Goal: Find specific page/section: Find specific page/section

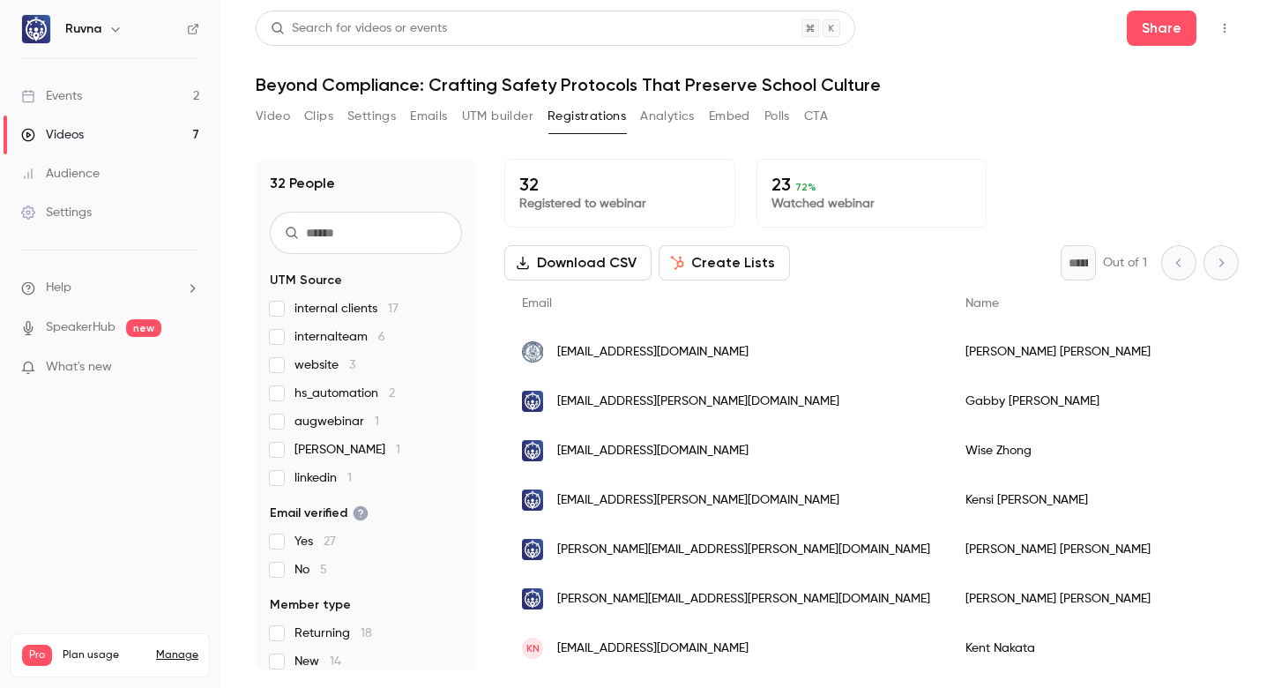
click at [273, 316] on label "internal clients 17" at bounding box center [366, 309] width 192 height 18
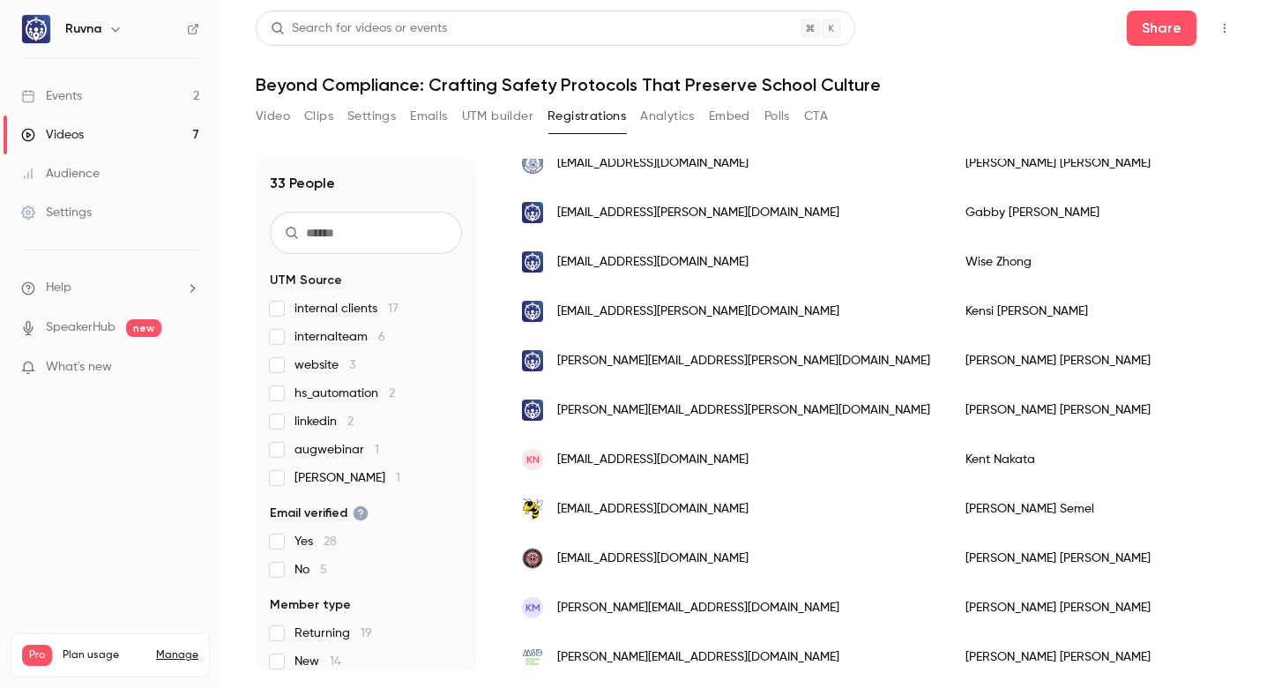
click at [652, 123] on button "Analytics" at bounding box center [667, 116] width 55 height 28
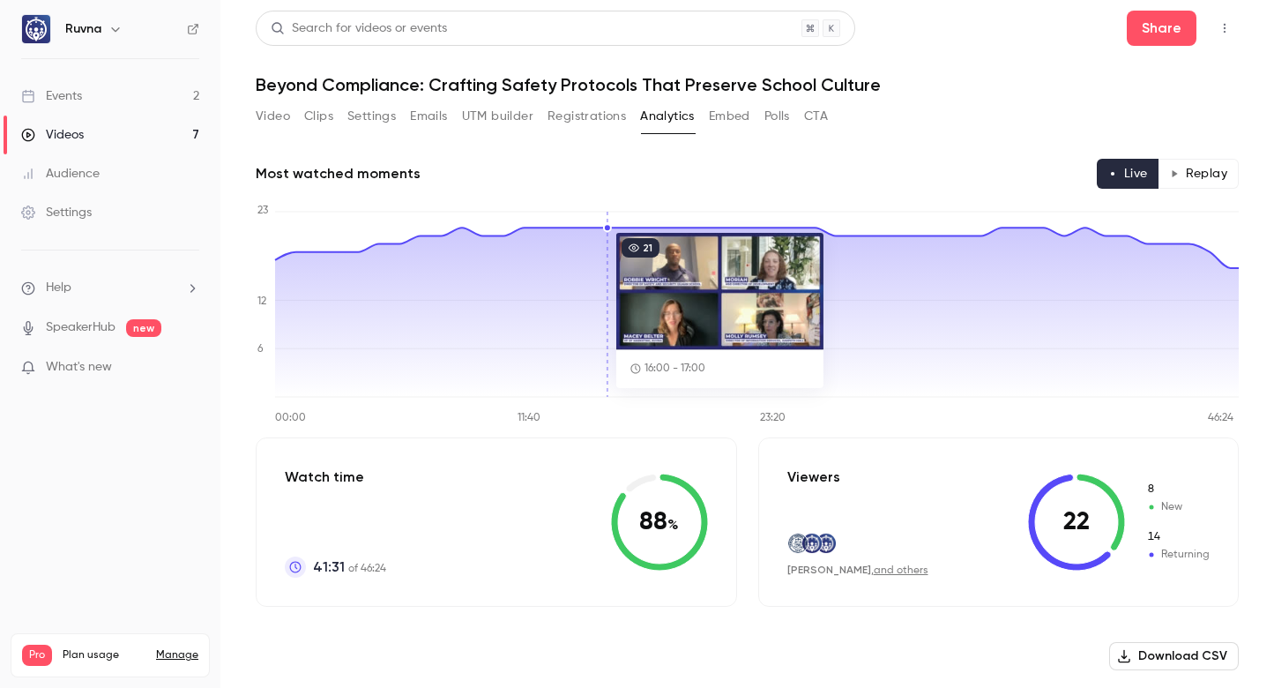
click at [559, 124] on button "Registrations" at bounding box center [587, 116] width 78 height 28
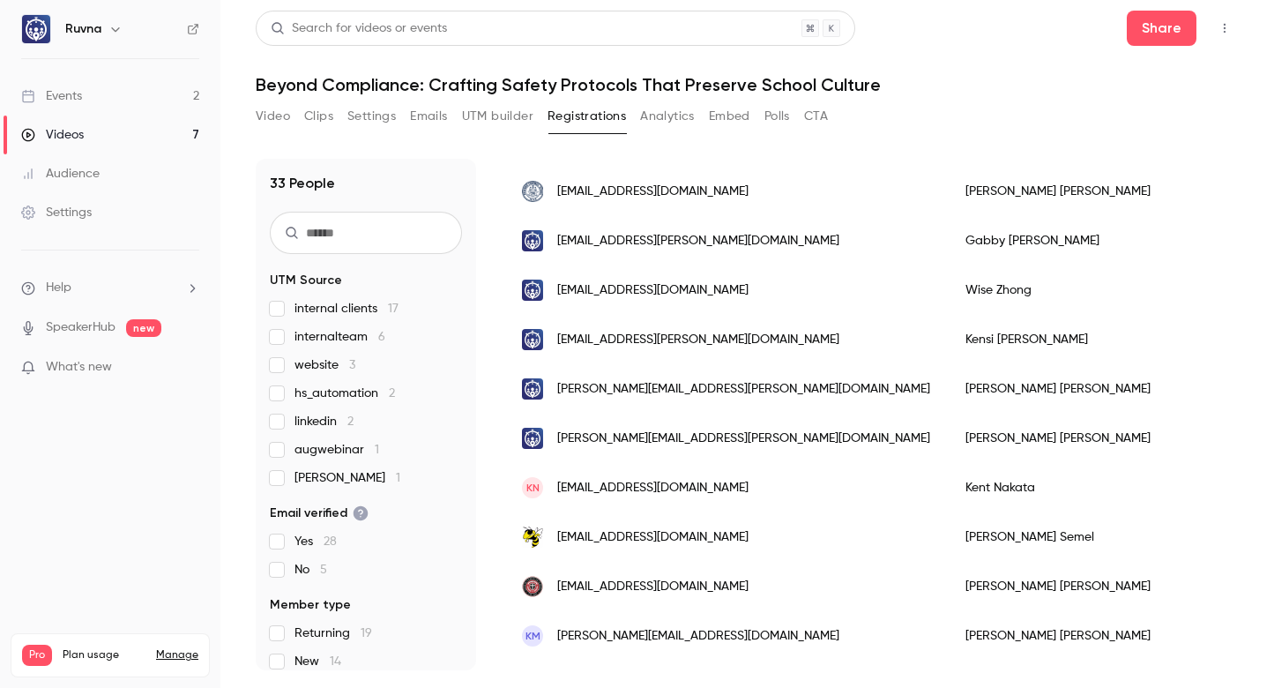
scroll to position [0, 1]
click at [502, 114] on button "UTM builder" at bounding box center [497, 116] width 71 height 28
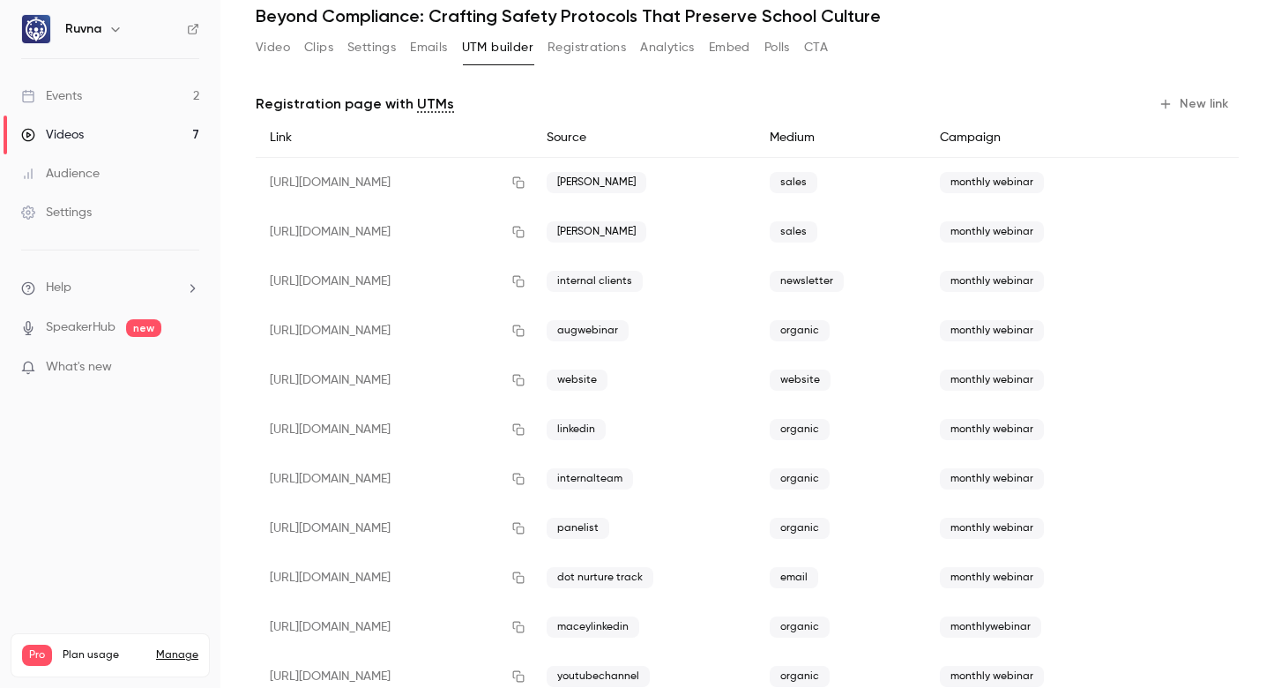
scroll to position [110, 0]
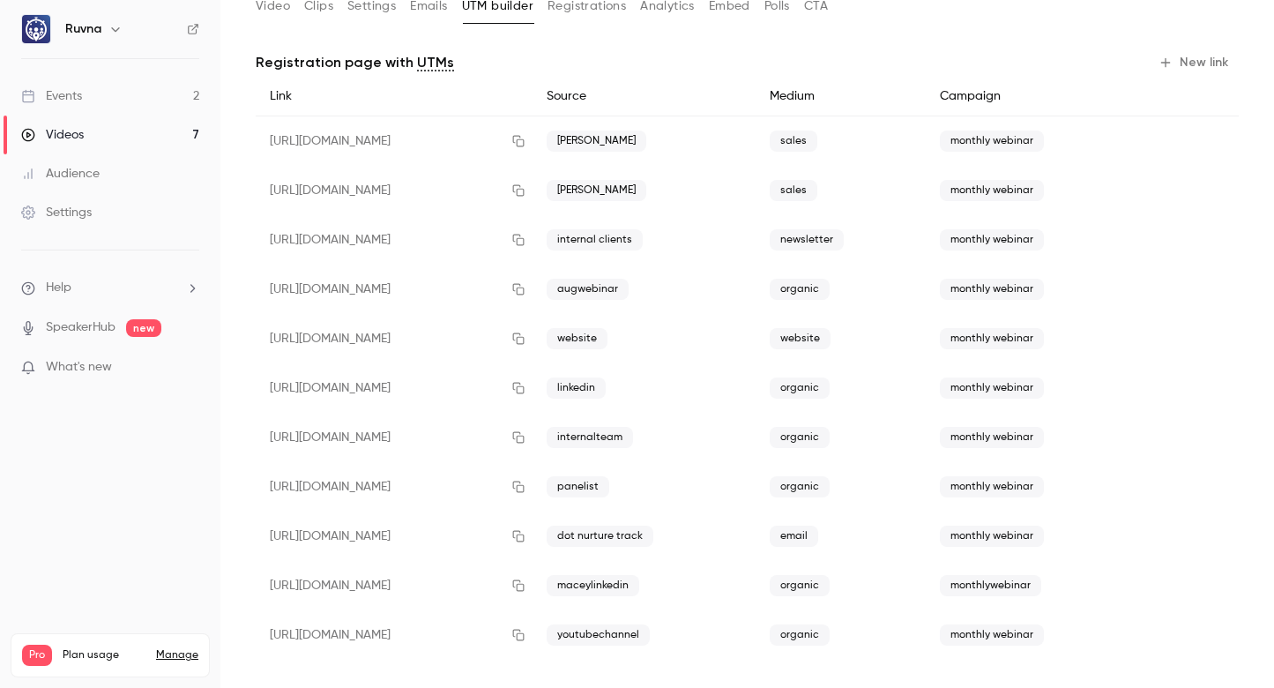
click at [609, 489] on span "panelist" at bounding box center [578, 486] width 63 height 21
click at [653, 535] on span "dot nurture track" at bounding box center [600, 536] width 107 height 21
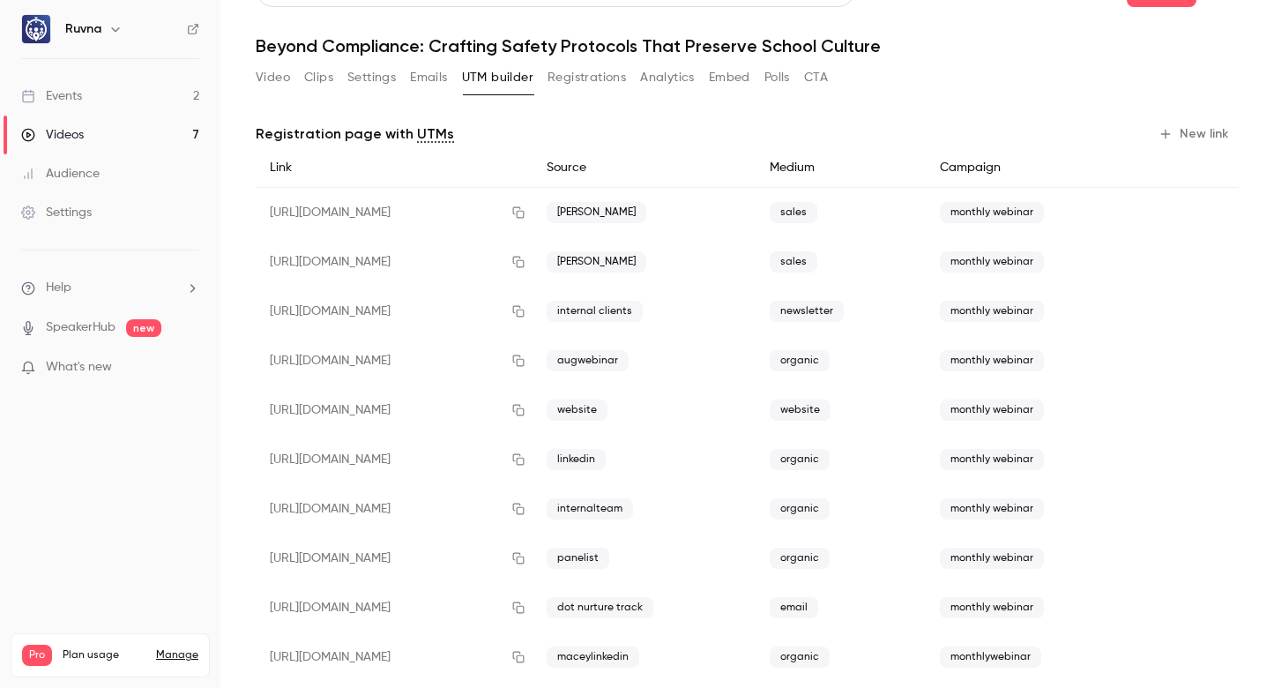
scroll to position [30, 0]
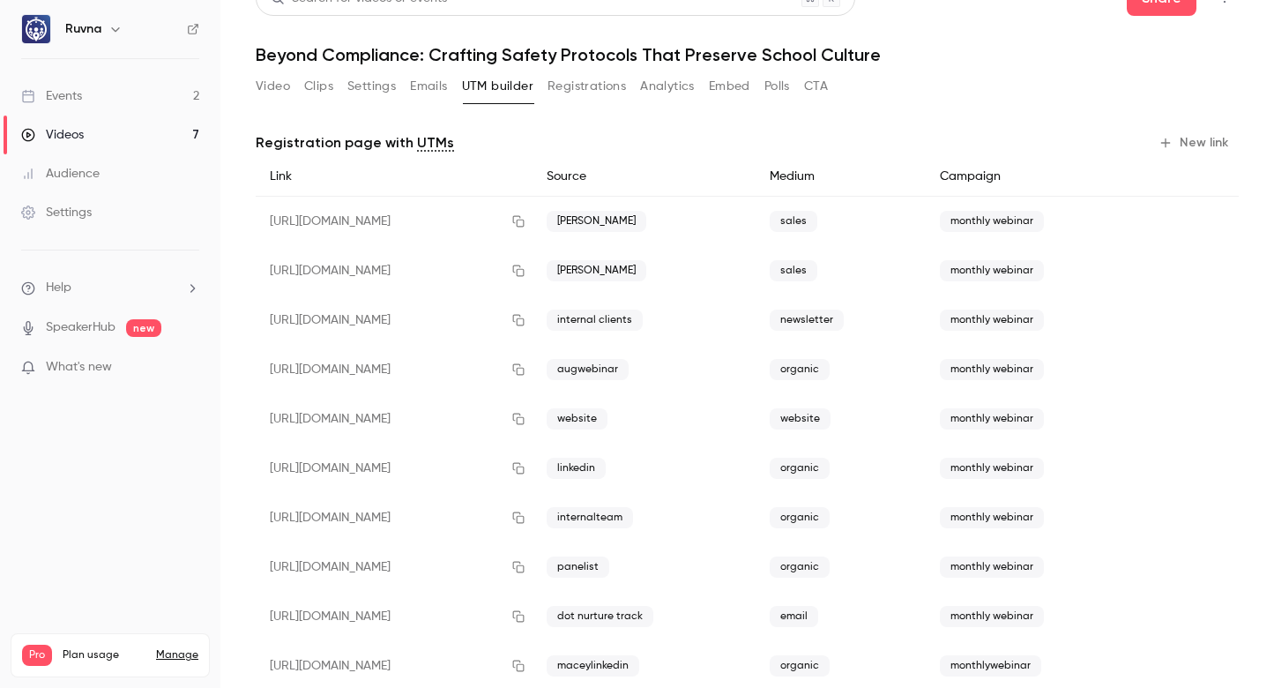
click at [646, 275] on span "[PERSON_NAME]" at bounding box center [597, 270] width 100 height 21
click at [646, 223] on span "[PERSON_NAME]" at bounding box center [597, 221] width 100 height 21
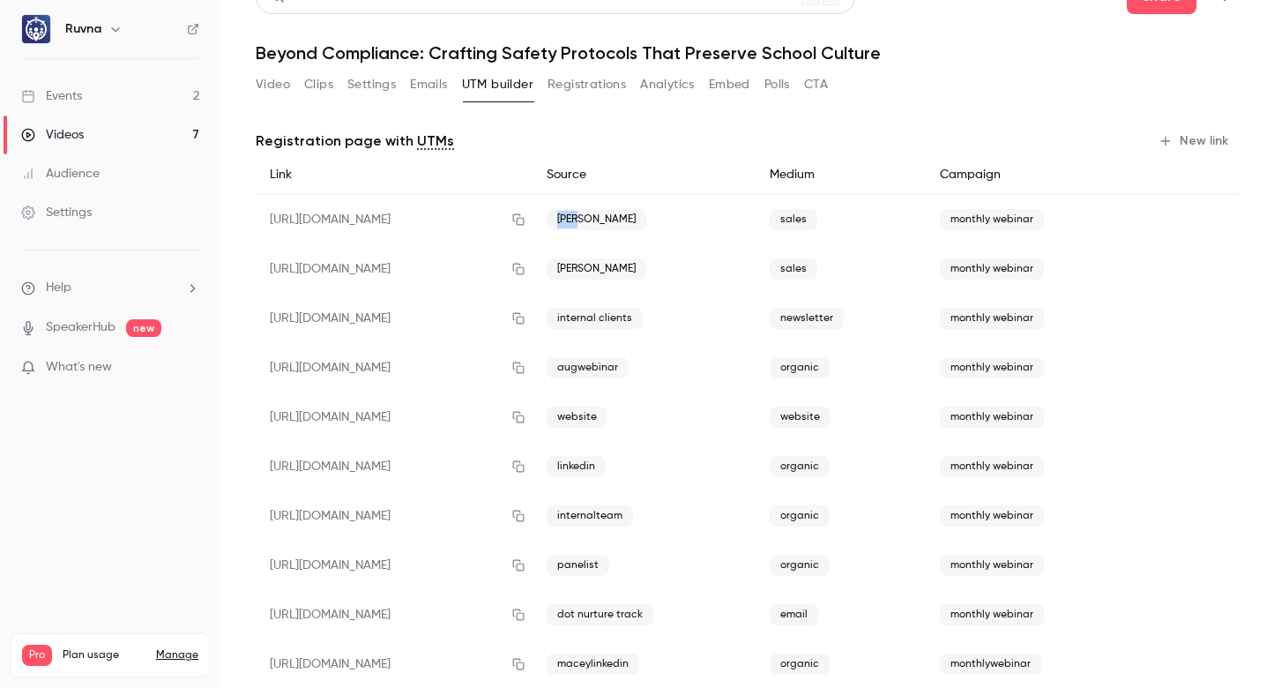
scroll to position [0, 0]
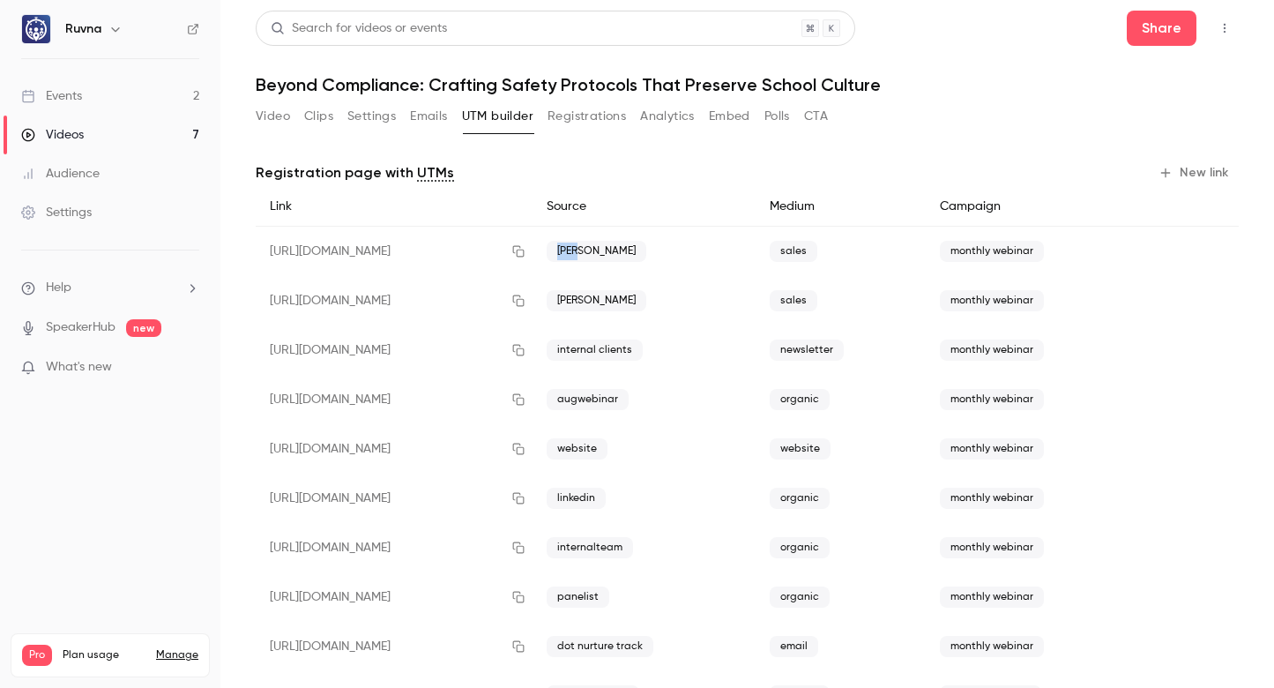
click at [156, 99] on link "Events 2" at bounding box center [110, 96] width 220 height 39
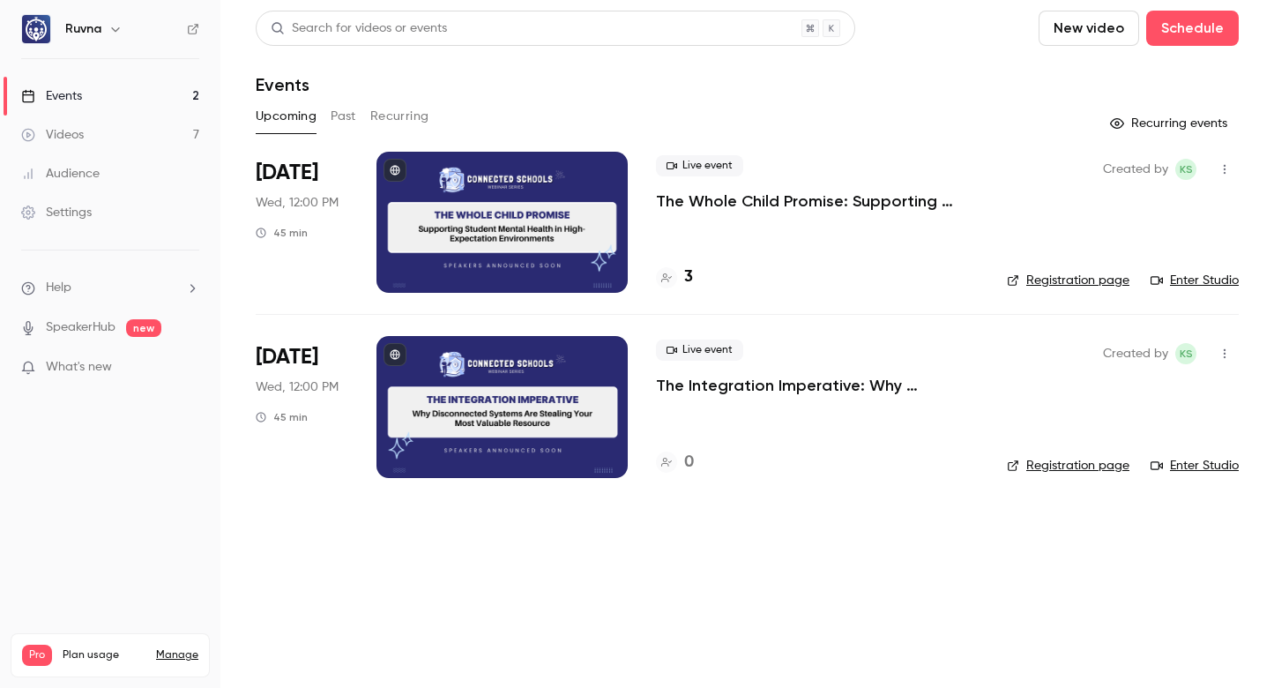
click at [338, 116] on button "Past" at bounding box center [344, 116] width 26 height 28
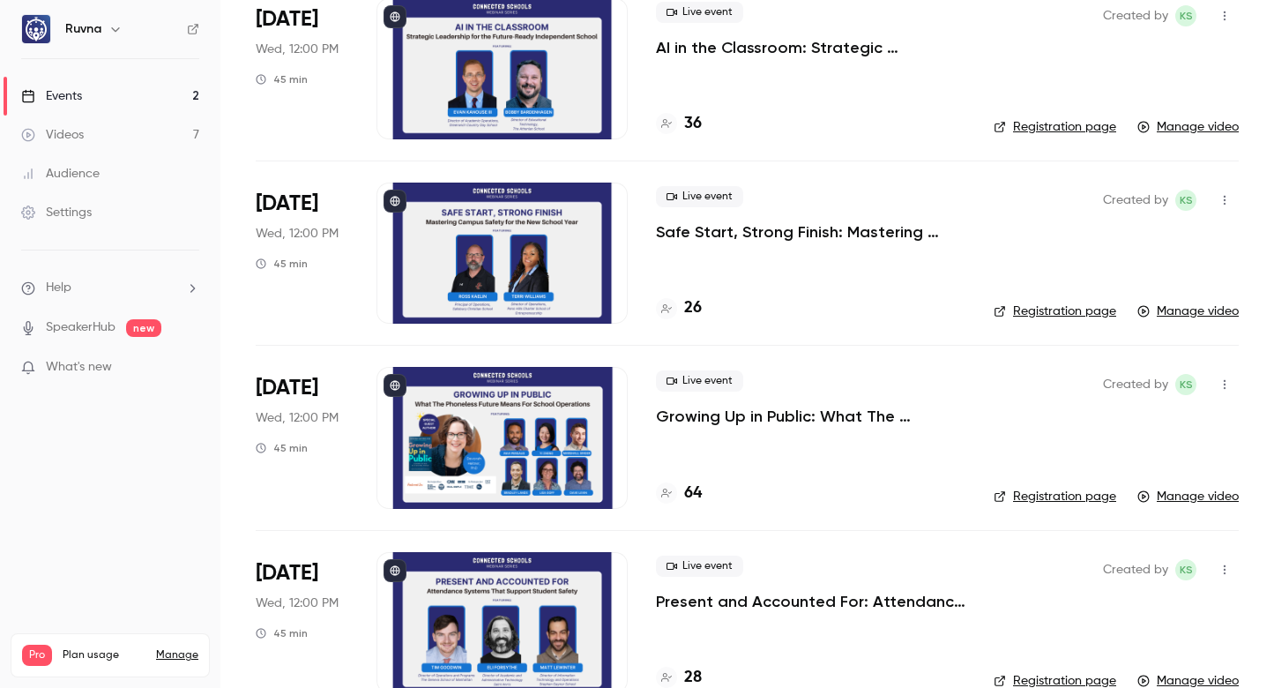
scroll to position [546, 0]
